Goal: Information Seeking & Learning: Learn about a topic

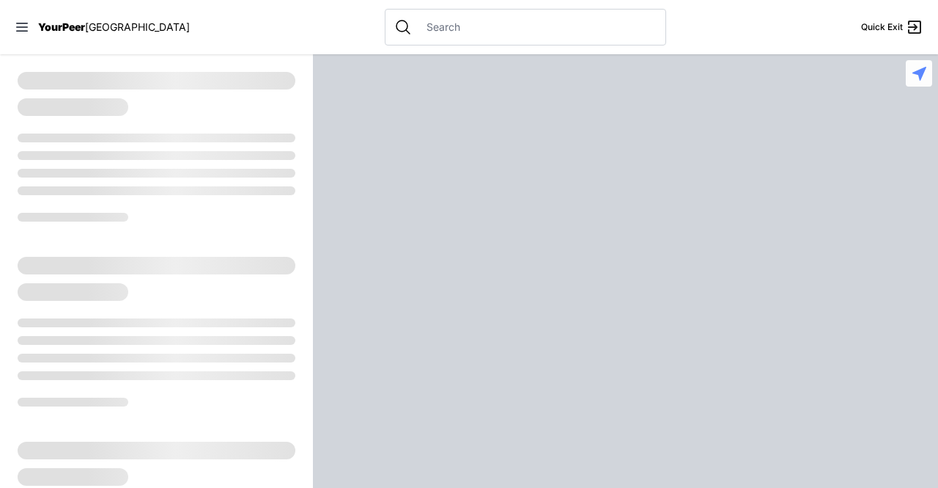
select select "recentlyUpdated"
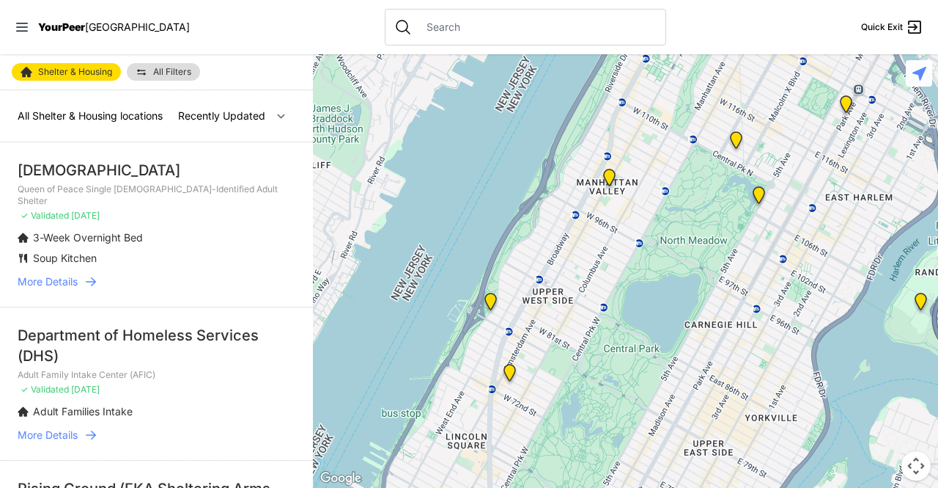
click at [123, 170] on div "[DEMOGRAPHIC_DATA]" at bounding box center [157, 170] width 278 height 21
click at [76, 274] on span "More Details" at bounding box center [48, 281] width 60 height 15
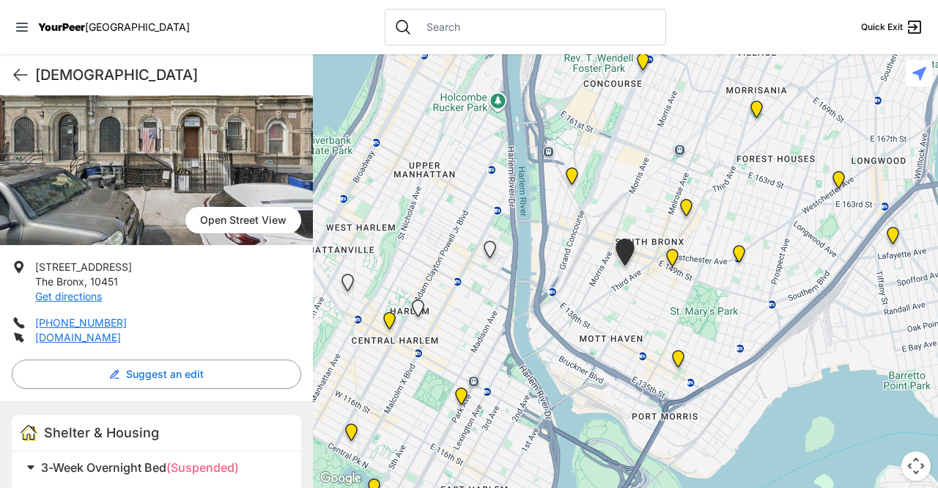
scroll to position [285, 0]
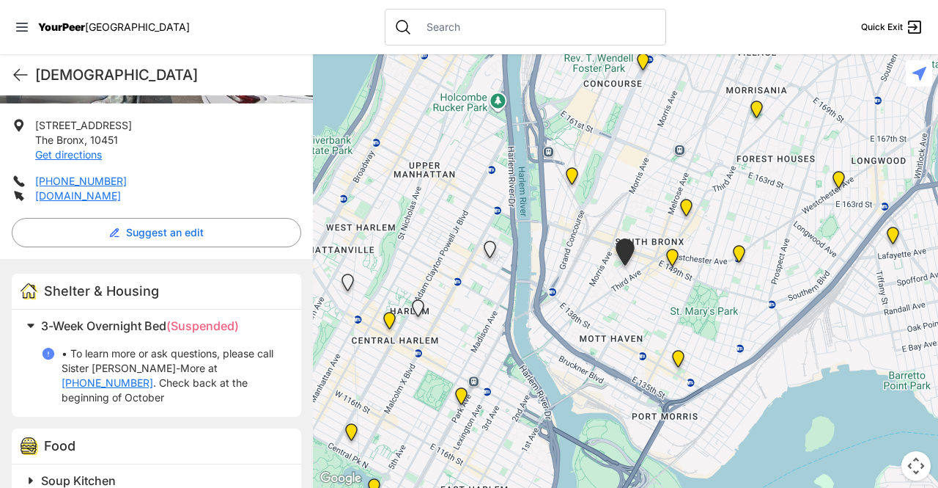
click at [35, 470] on span at bounding box center [214, 480] width 387 height 21
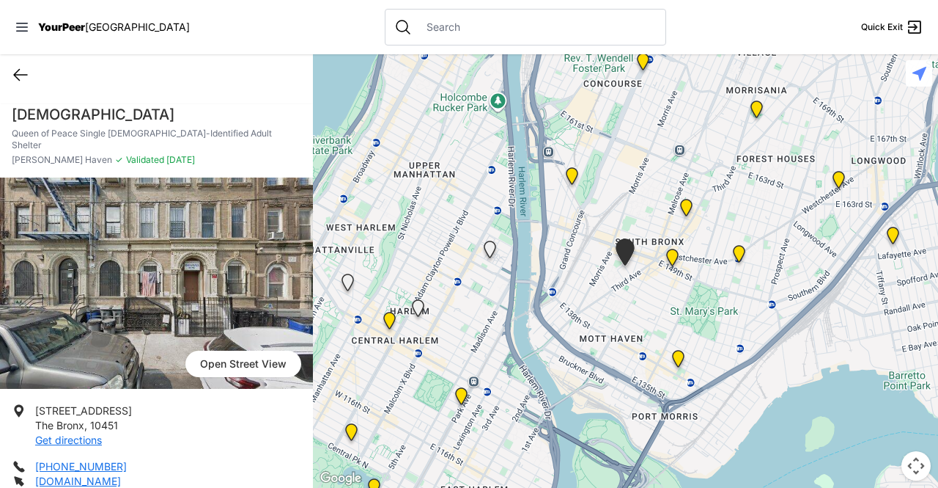
click at [21, 78] on icon at bounding box center [21, 75] width 18 height 18
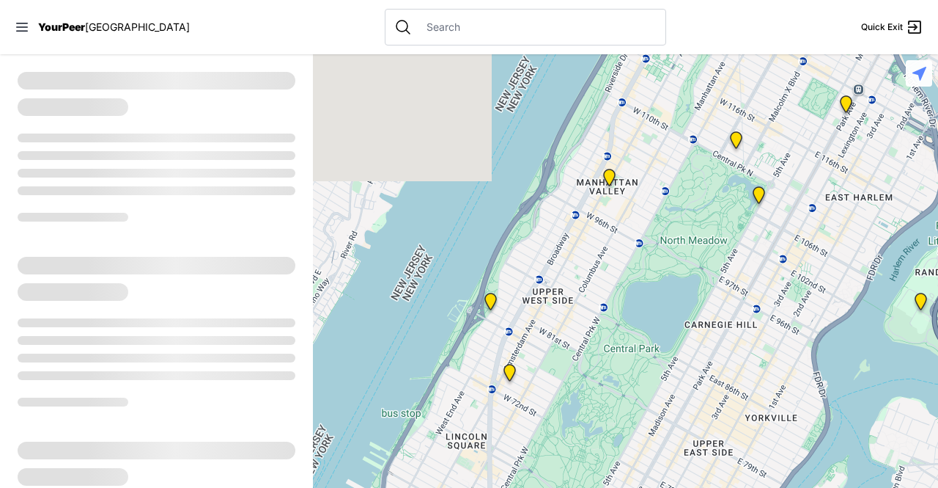
select select "recentlyUpdated"
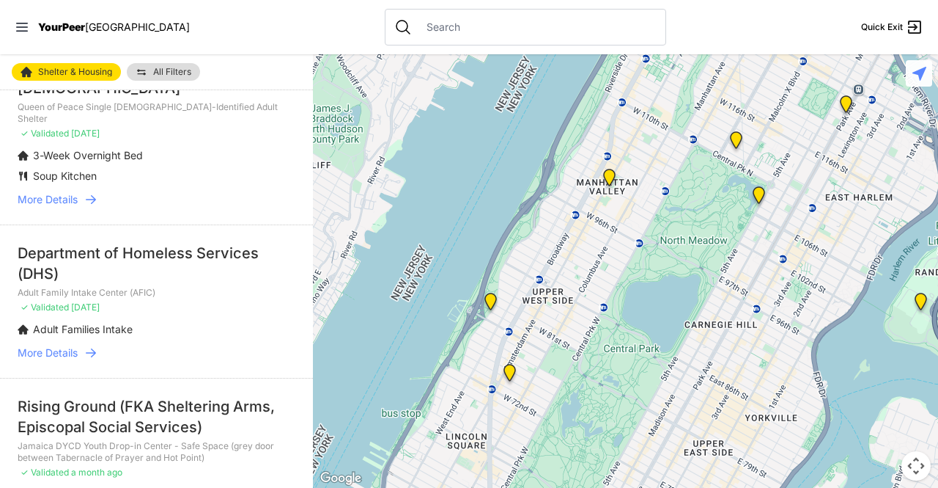
scroll to position [86, 0]
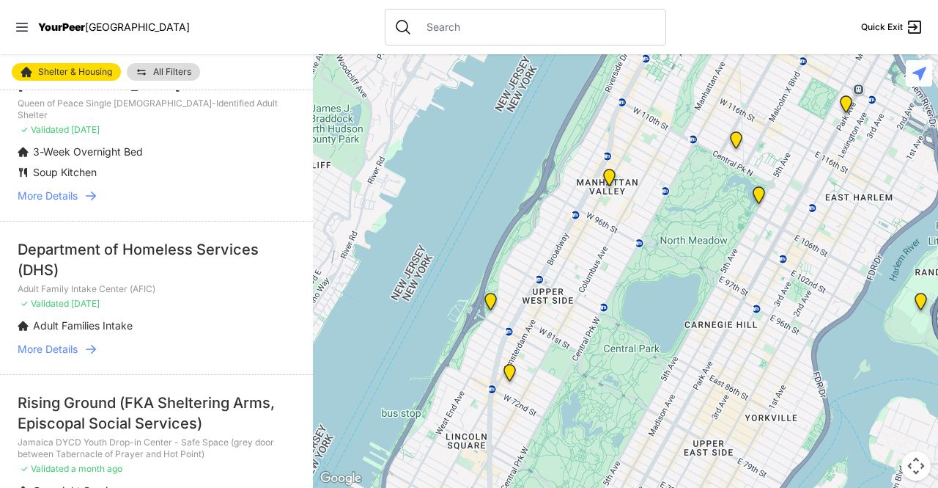
click at [39, 256] on div "Department of Homeless Services (DHS)" at bounding box center [157, 259] width 278 height 41
click at [51, 247] on div "Department of Homeless Services (DHS)" at bounding box center [157, 259] width 278 height 41
click at [61, 239] on div "Department of Homeless Services (DHS)" at bounding box center [157, 259] width 278 height 41
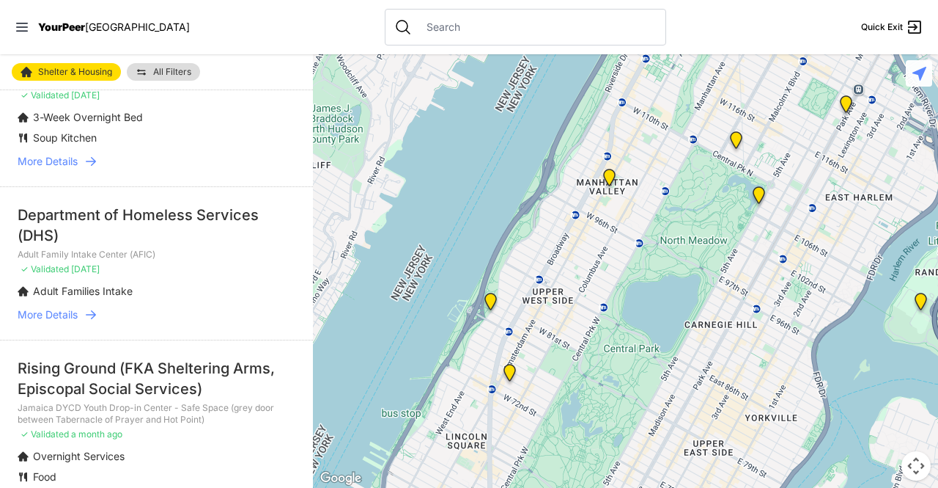
scroll to position [122, 0]
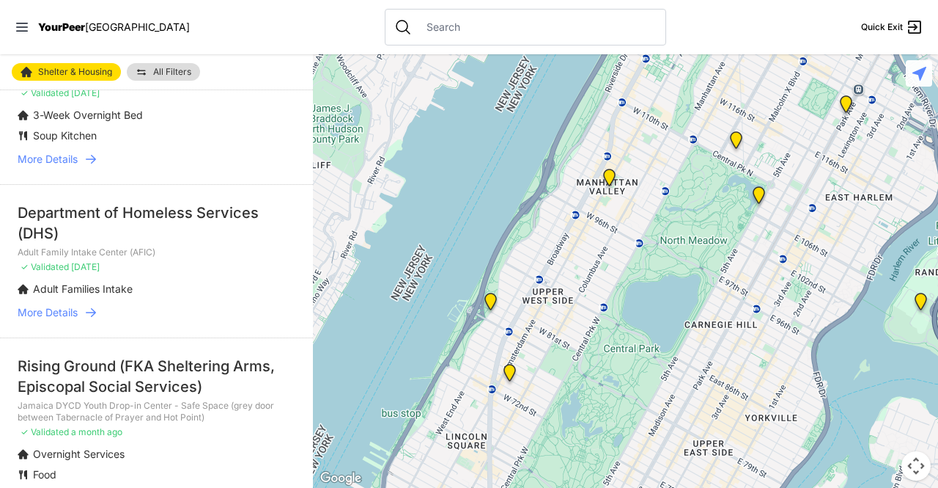
click at [62, 305] on span "More Details" at bounding box center [48, 312] width 60 height 15
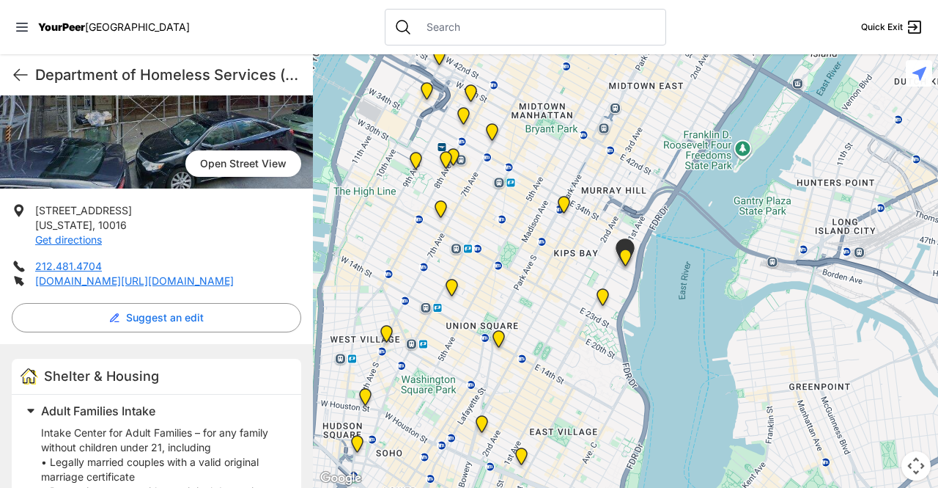
scroll to position [186, 0]
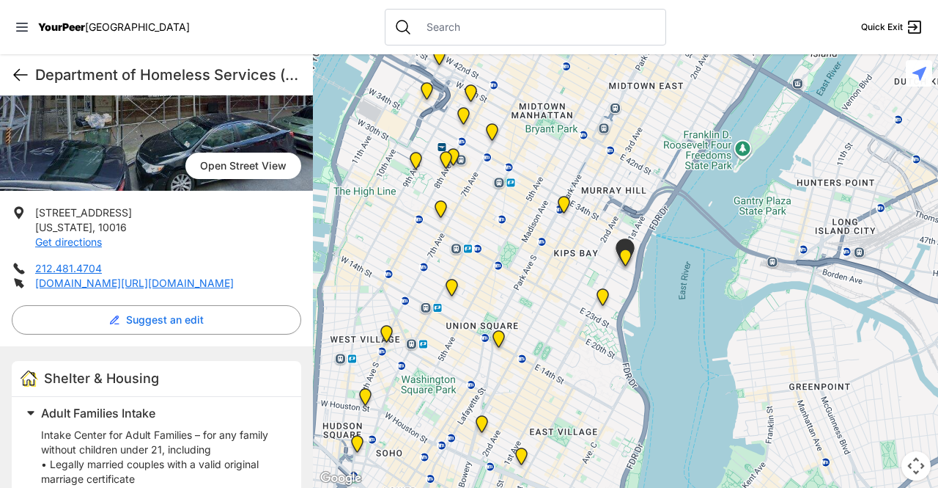
click at [22, 74] on icon at bounding box center [20, 75] width 13 height 11
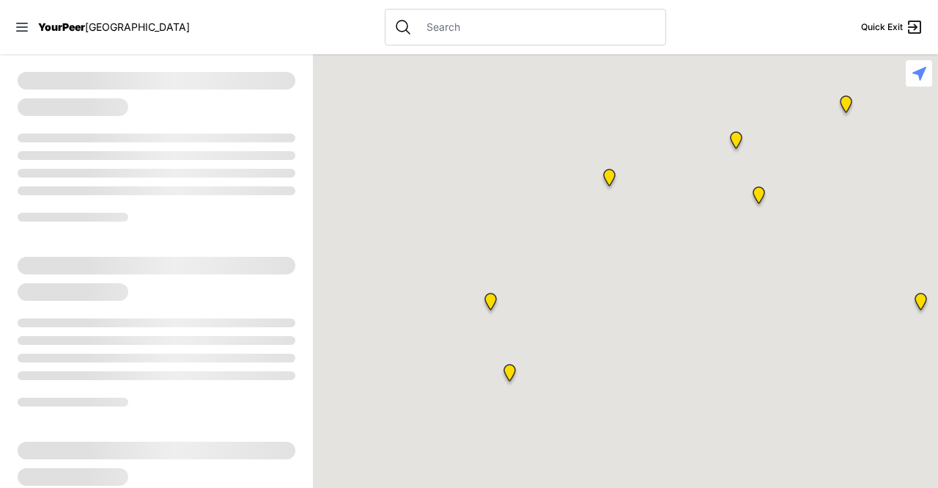
select select "recentlyUpdated"
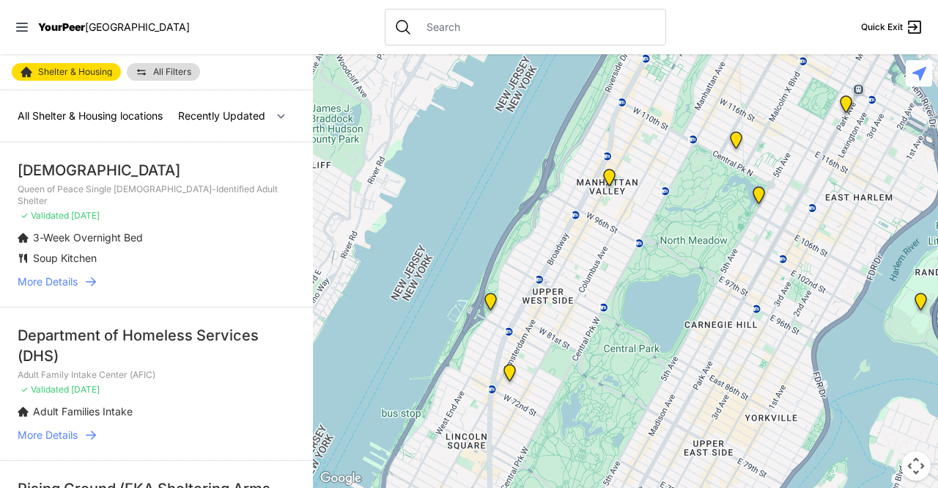
click at [28, 76] on img at bounding box center [27, 72] width 12 height 12
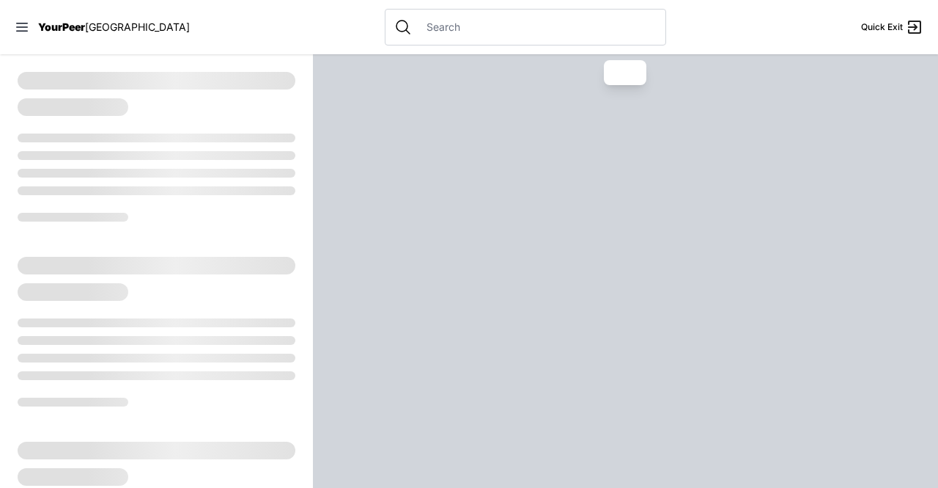
select select "recentlyUpdated"
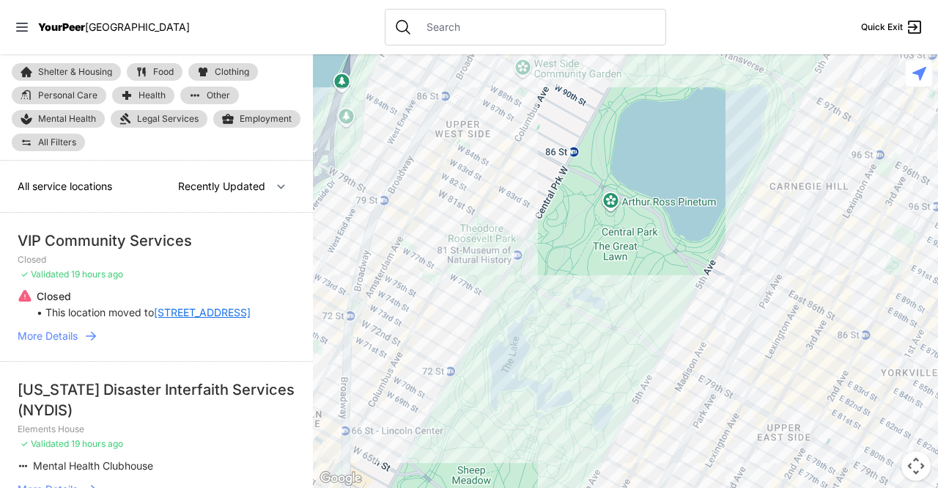
click at [46, 73] on span "Shelter & Housing" at bounding box center [75, 71] width 74 height 9
select select "recentlyUpdated"
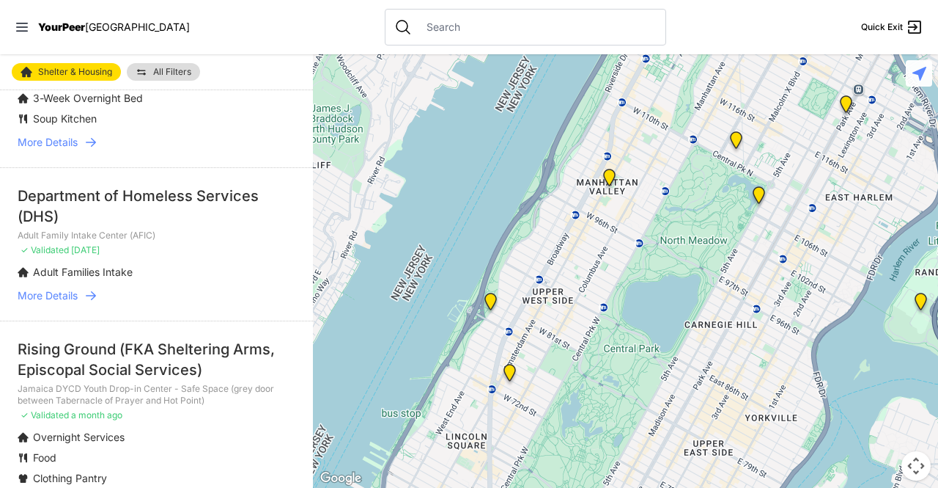
scroll to position [140, 0]
click at [56, 287] on span "More Details" at bounding box center [48, 294] width 60 height 15
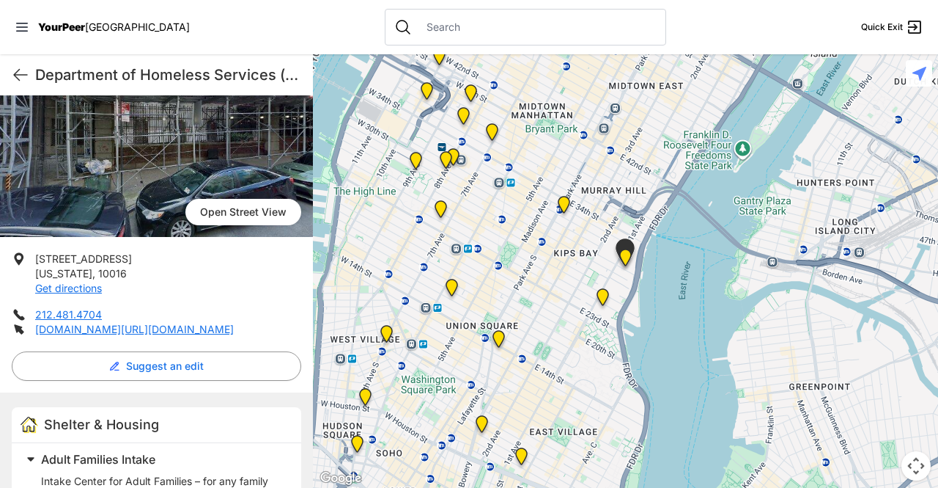
scroll to position [140, 0]
click at [16, 76] on icon at bounding box center [20, 75] width 13 height 11
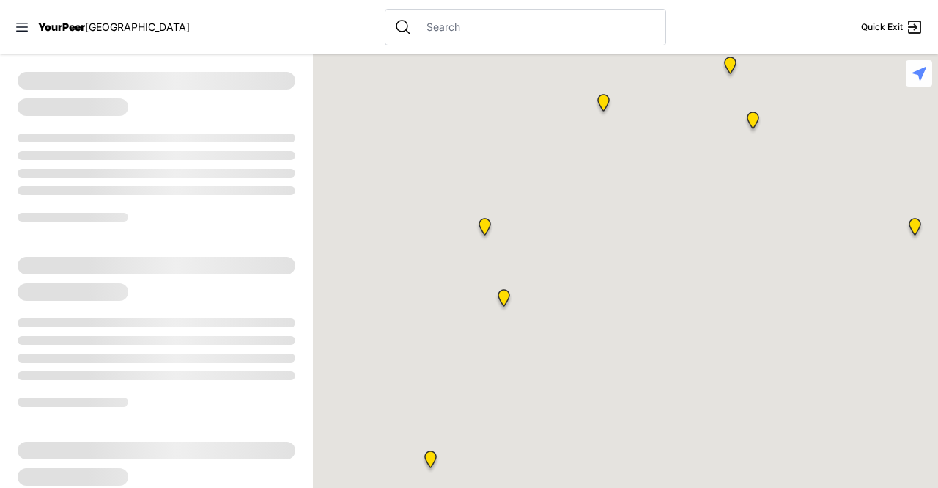
select select "recentlyUpdated"
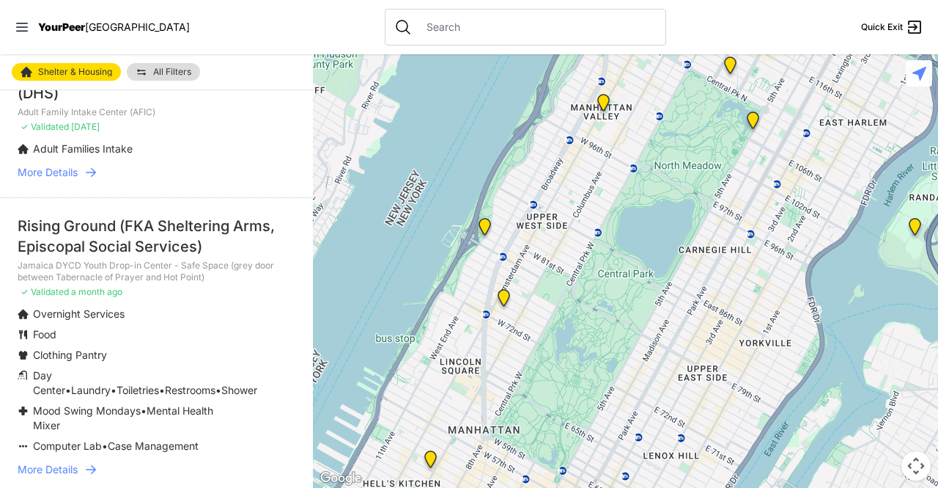
scroll to position [265, 0]
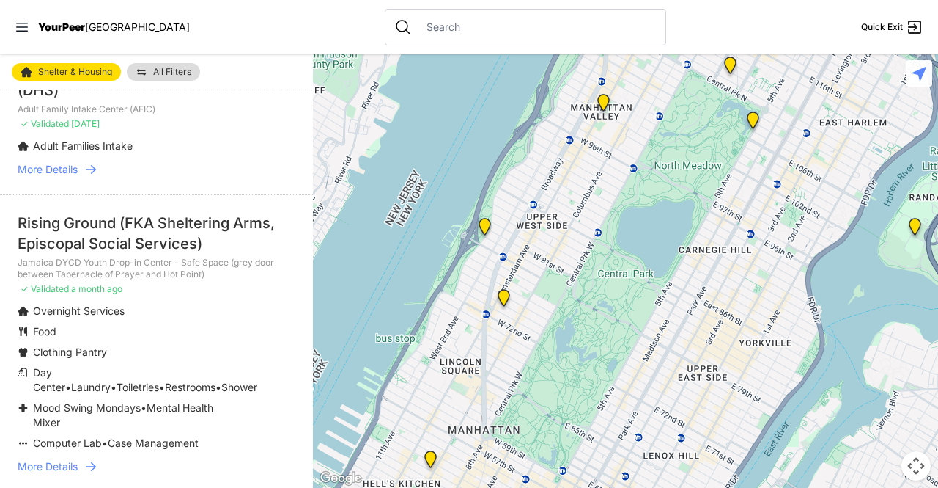
click at [45, 232] on div "Rising Ground (FKA Sheltering Arms, Episcopal Social Services)" at bounding box center [157, 233] width 278 height 41
click at [45, 217] on div "Rising Ground (FKA Sheltering Arms, Episcopal Social Services)" at bounding box center [157, 233] width 278 height 41
click at [62, 227] on div "Rising Ground (FKA Sheltering Arms, Episcopal Social Services)" at bounding box center [157, 233] width 278 height 41
click at [65, 459] on span "More Details" at bounding box center [48, 466] width 60 height 15
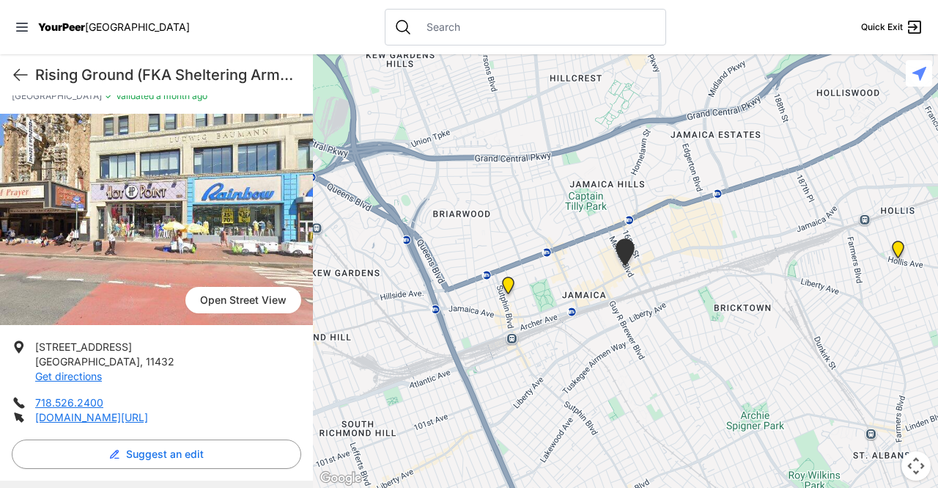
scroll to position [100, 0]
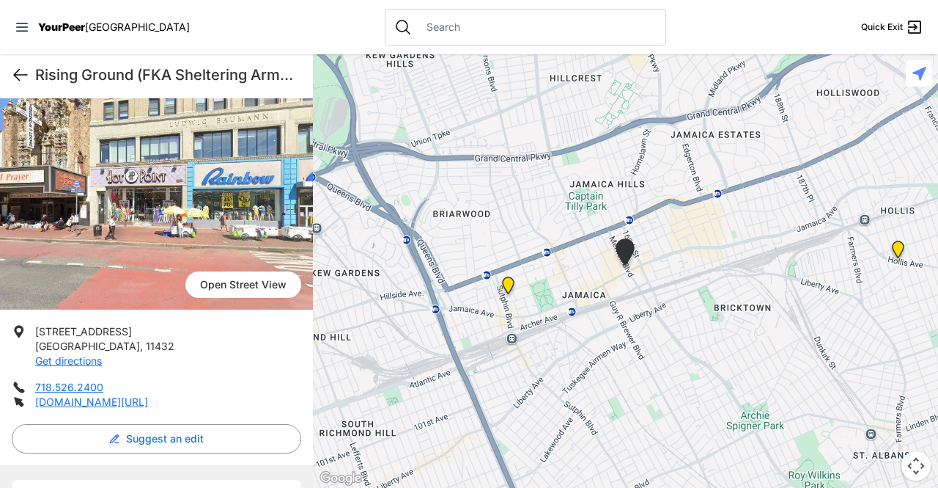
click at [21, 75] on icon at bounding box center [20, 75] width 13 height 11
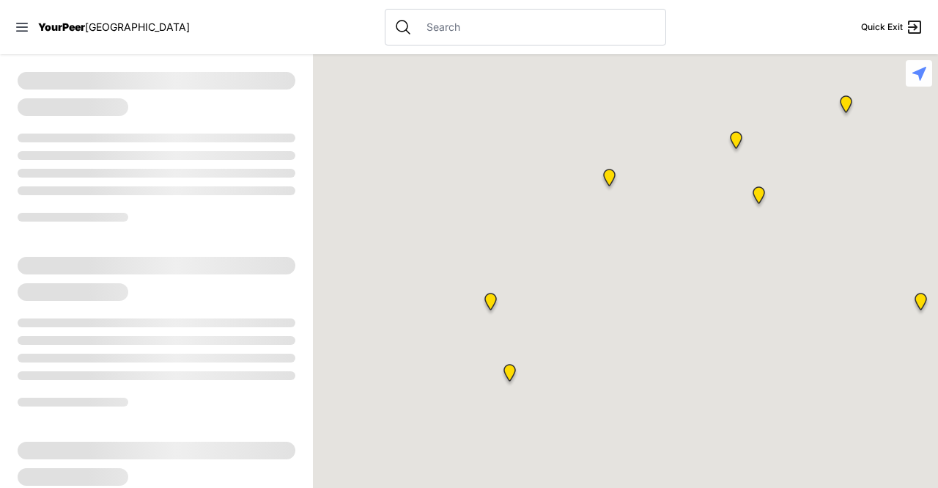
select select "recentlyUpdated"
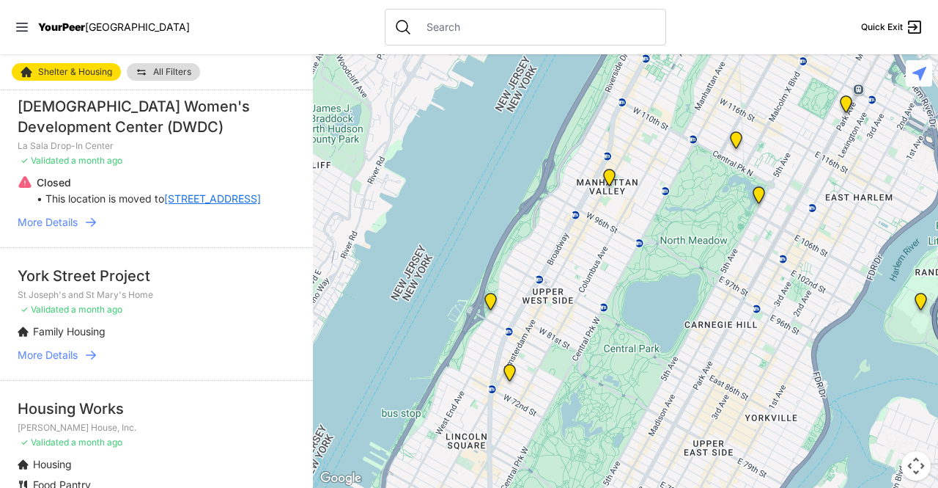
scroll to position [691, 0]
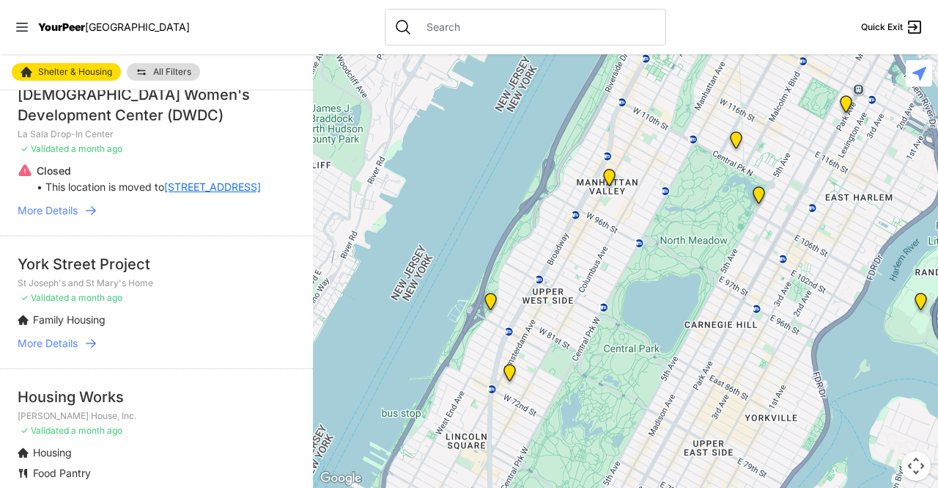
click at [54, 261] on div "York Street Project" at bounding box center [157, 264] width 278 height 21
click at [59, 336] on span "More Details" at bounding box center [48, 343] width 60 height 15
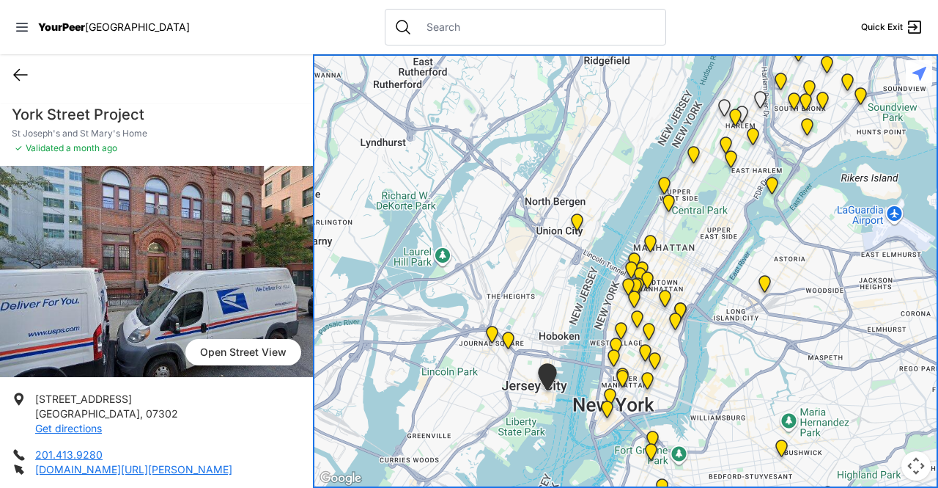
click at [21, 74] on icon at bounding box center [20, 75] width 13 height 11
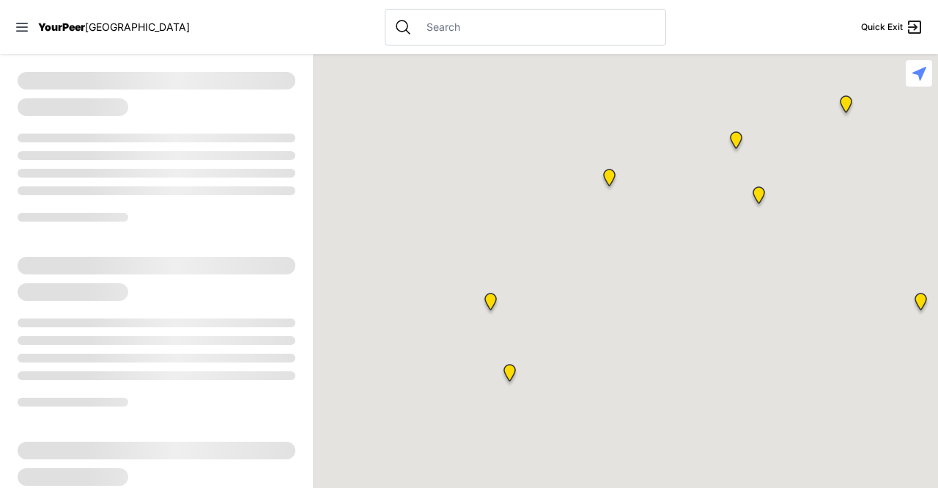
select select "recentlyUpdated"
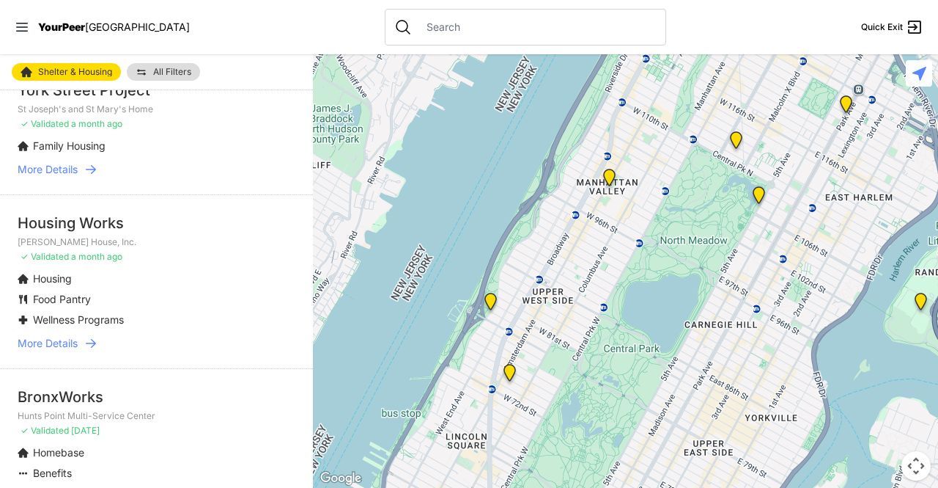
scroll to position [867, 0]
click at [62, 334] on span "More Details" at bounding box center [48, 341] width 60 height 15
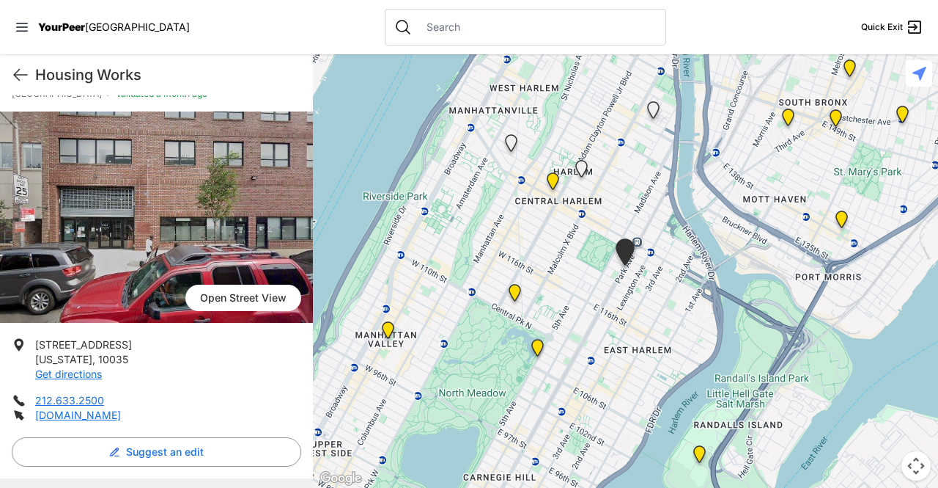
scroll to position [56, 0]
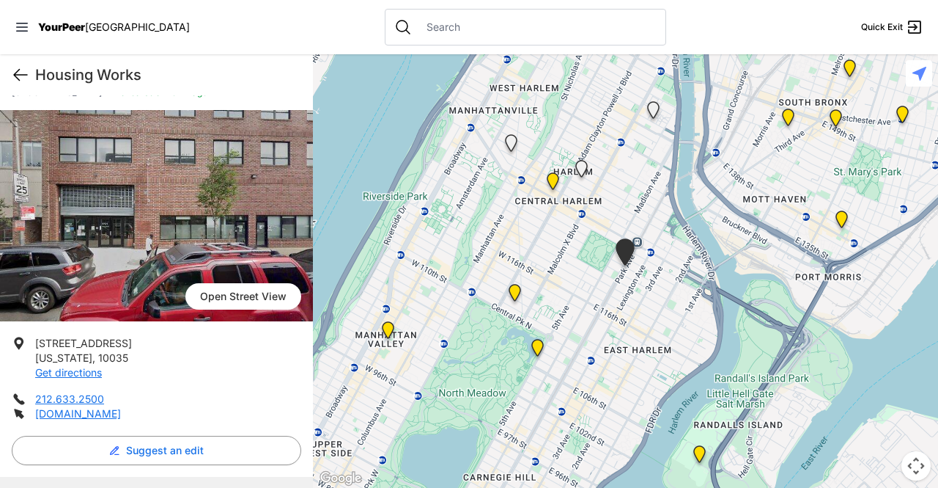
click at [26, 78] on icon at bounding box center [21, 75] width 18 height 18
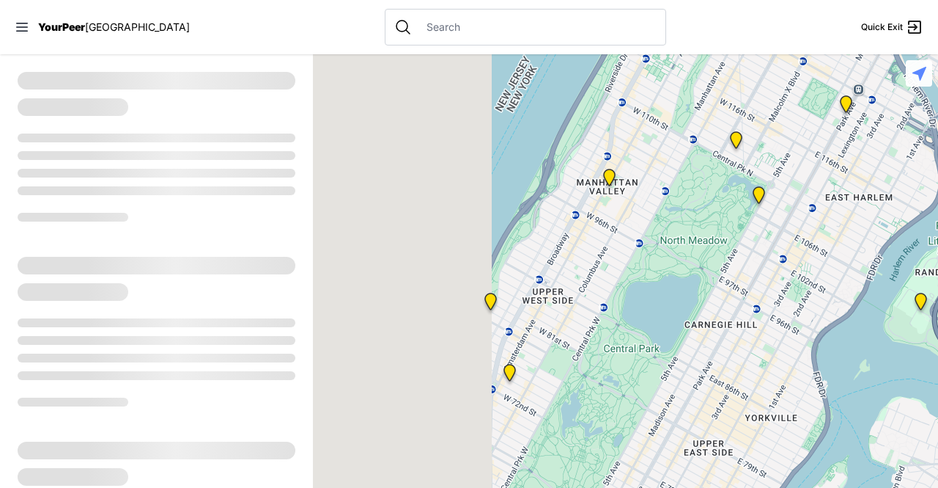
select select "recentlyUpdated"
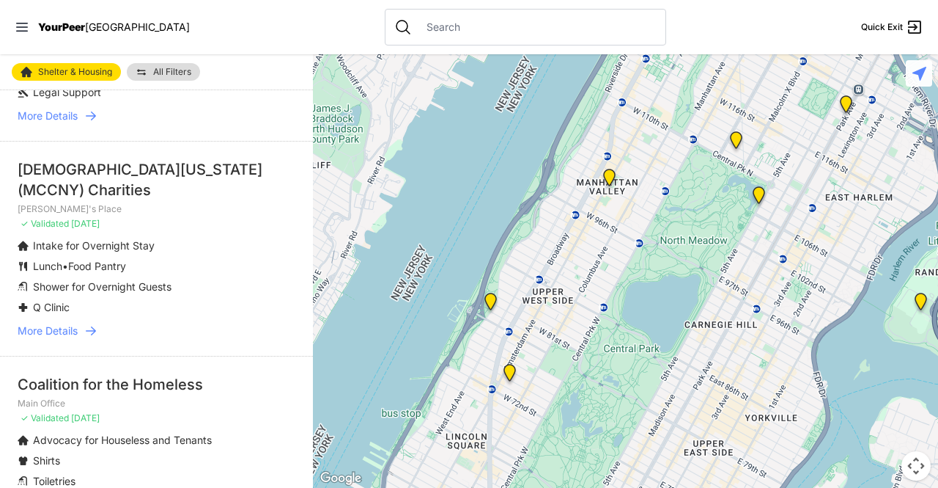
scroll to position [1768, 0]
